Goal: Task Accomplishment & Management: Use online tool/utility

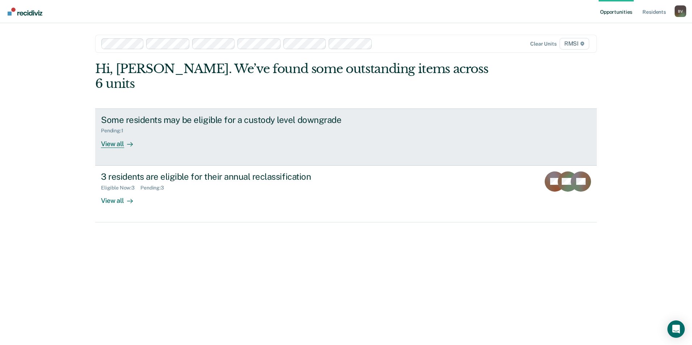
click at [364, 123] on div "Some residents may be eligible for a custody level downgrade Pending : 1 View a…" at bounding box center [237, 131] width 272 height 33
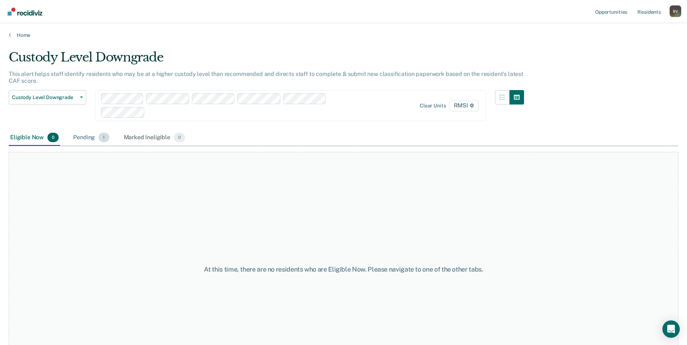
click at [101, 137] on span "1" at bounding box center [103, 137] width 11 height 9
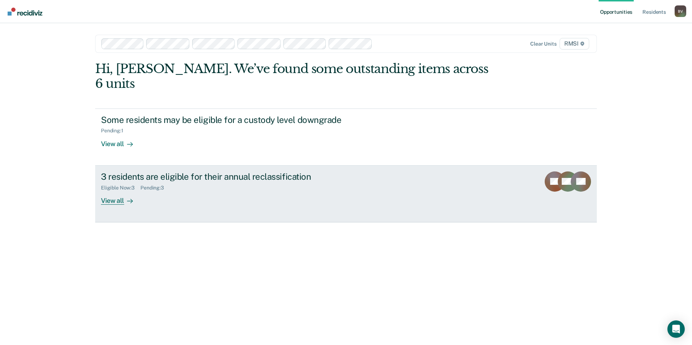
click at [296, 172] on div "3 residents are eligible for their annual reclassification" at bounding box center [228, 177] width 254 height 11
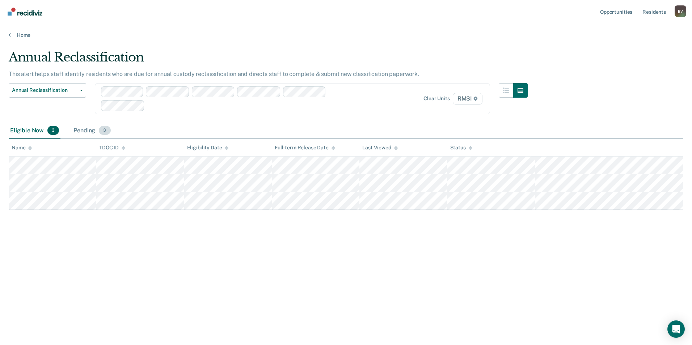
click at [108, 130] on span "3" at bounding box center [105, 130] width 12 height 9
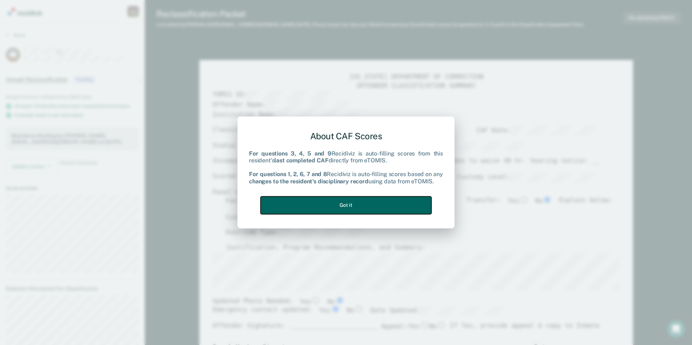
click at [364, 207] on button "Got it" at bounding box center [346, 206] width 171 height 18
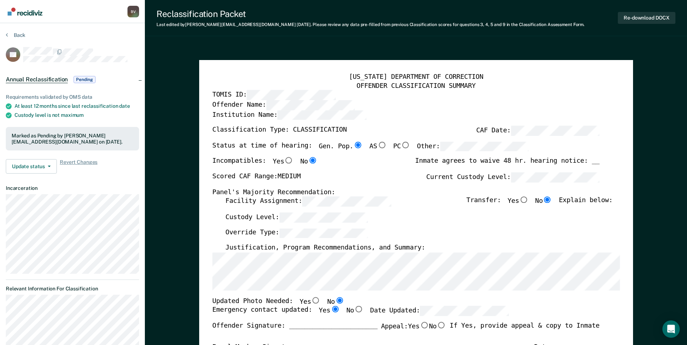
type textarea "x"
